Goal: Navigation & Orientation: Find specific page/section

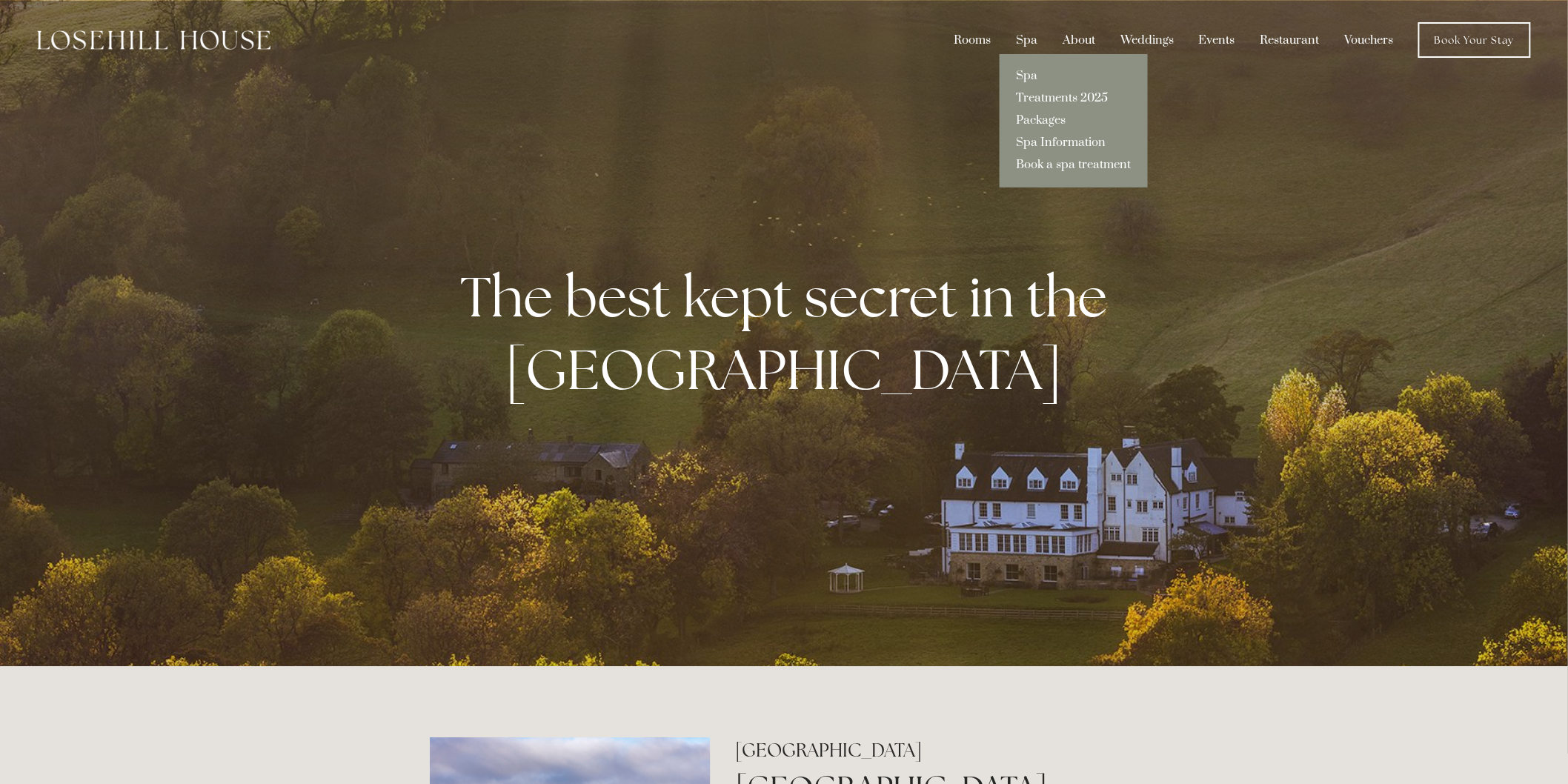
click at [1055, 97] on link "Treatments 2025" at bounding box center [1074, 98] width 148 height 22
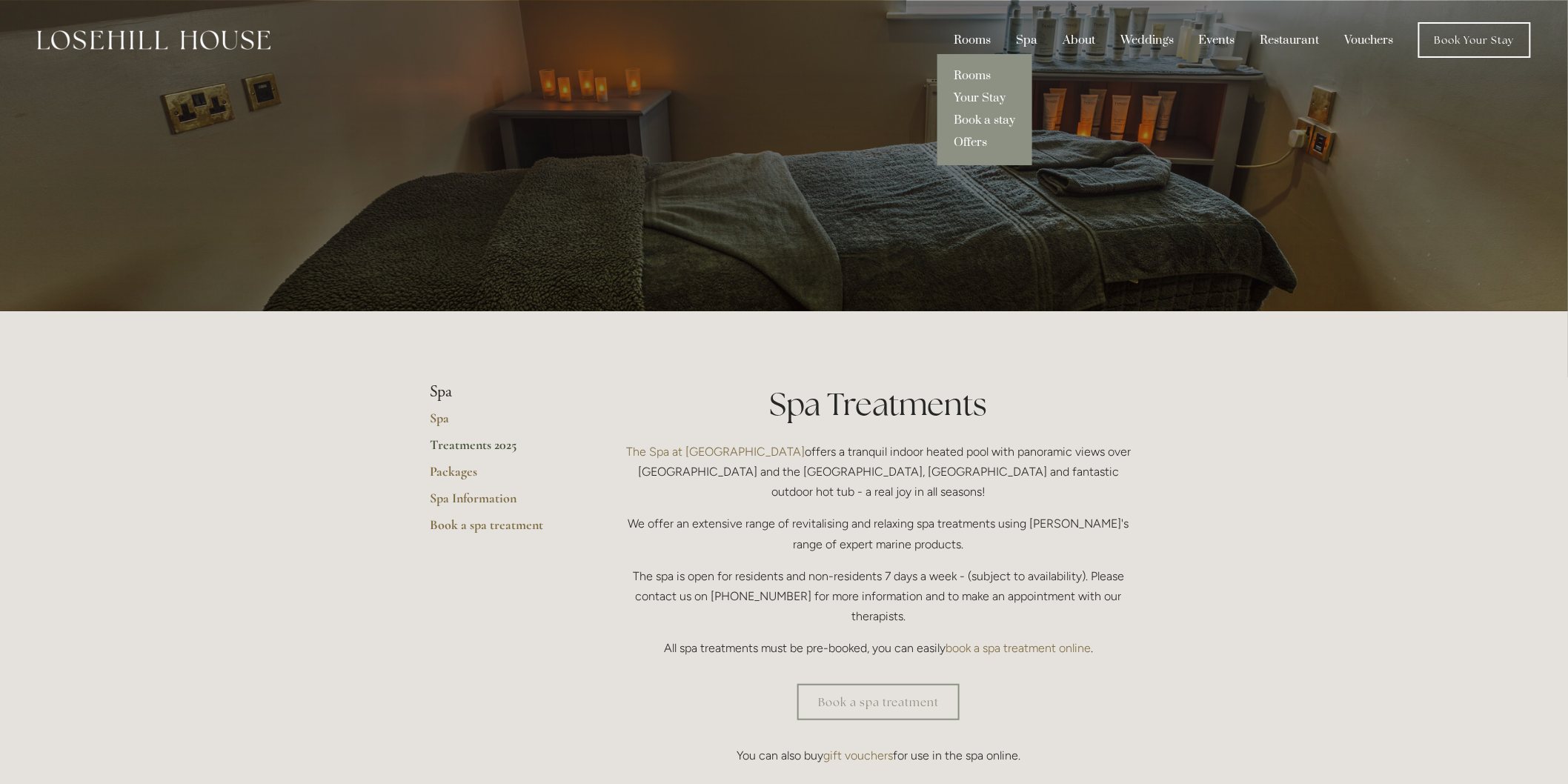
click at [979, 35] on div "Rooms" at bounding box center [973, 40] width 60 height 29
